Goal: Transaction & Acquisition: Obtain resource

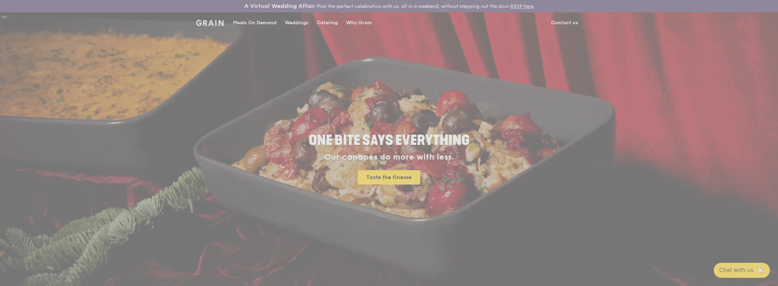
drag, startPoint x: 320, startPoint y: 25, endPoint x: 332, endPoint y: 24, distance: 11.7
click at [332, 24] on div "Weddings by [PERSON_NAME] presents Plan the perfect celebration with us, all in…" at bounding box center [389, 143] width 778 height 286
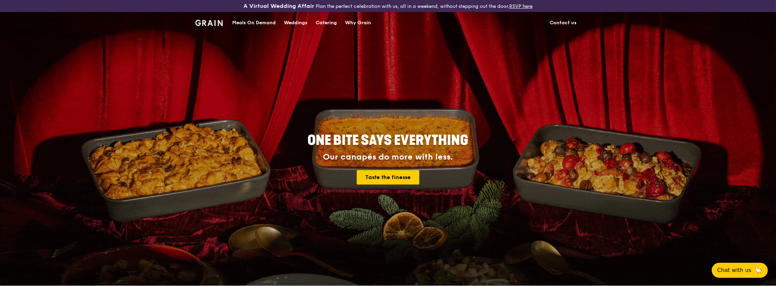
click at [328, 26] on div "Catering" at bounding box center [326, 23] width 21 height 21
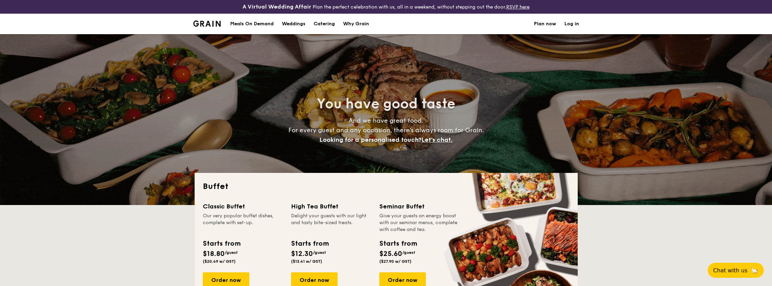
select select
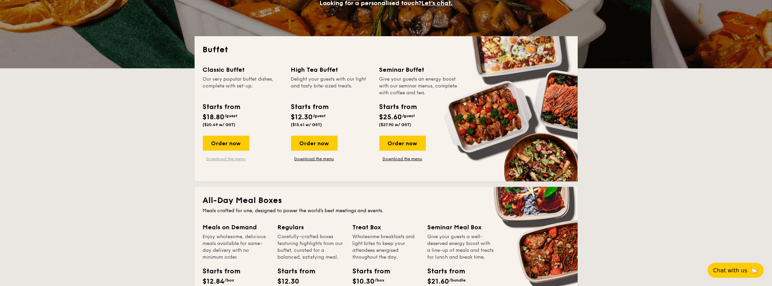
click at [223, 157] on link "Download the menu" at bounding box center [226, 158] width 47 height 5
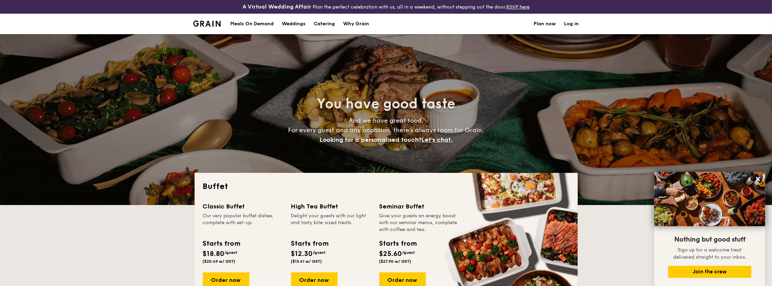
scroll to position [58, 0]
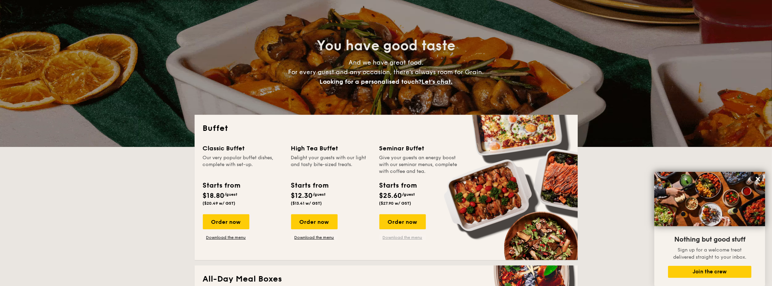
click at [408, 236] on link "Download the menu" at bounding box center [402, 237] width 47 height 5
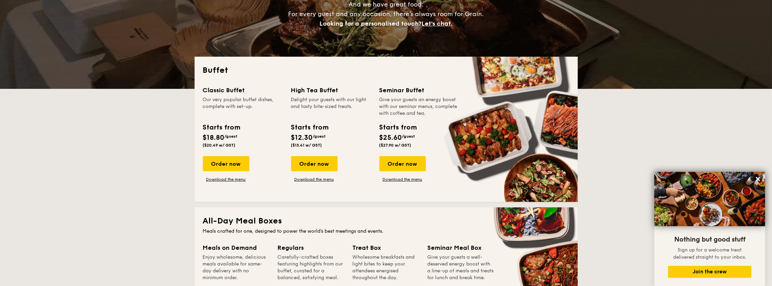
scroll to position [116, 0]
